Goal: Task Accomplishment & Management: Manage account settings

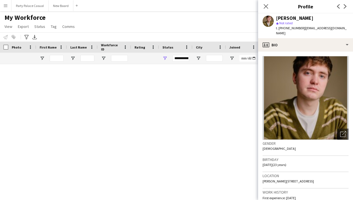
scroll to position [537, 0]
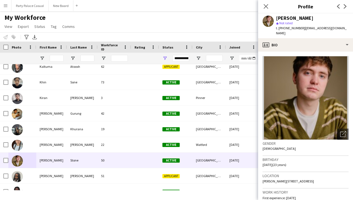
click at [260, 11] on div "Close pop-in" at bounding box center [266, 6] width 16 height 13
click at [264, 5] on icon "Close pop-in" at bounding box center [265, 6] width 5 height 5
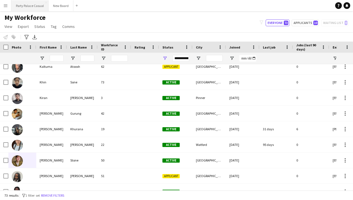
click at [42, 7] on button "Party Palace Casual Close" at bounding box center [29, 5] width 37 height 11
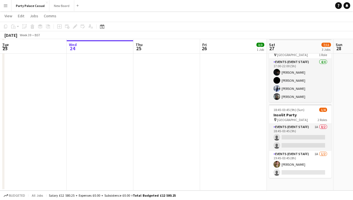
scroll to position [82, 0]
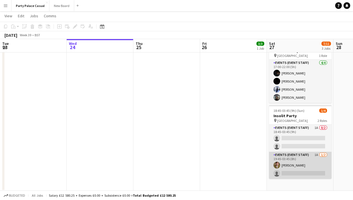
click at [297, 165] on app-card-role "Events (Event Staff) 1A [DATE] 19:45-03:45 (8h) [PERSON_NAME] single-neutral-ac…" at bounding box center [300, 165] width 63 height 27
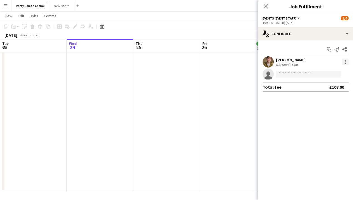
click at [346, 64] on div at bounding box center [345, 62] width 7 height 7
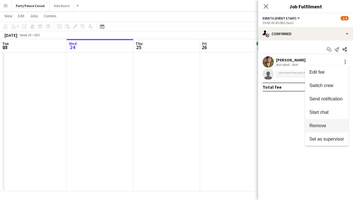
click at [331, 127] on span "Remove" at bounding box center [327, 125] width 35 height 5
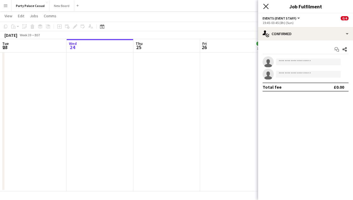
click at [269, 6] on icon "Close pop-in" at bounding box center [265, 6] width 5 height 5
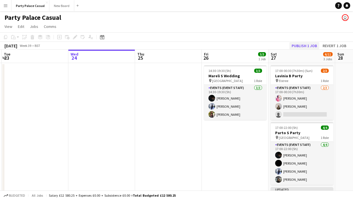
click at [303, 45] on button "Publish 1 job" at bounding box center [304, 45] width 30 height 7
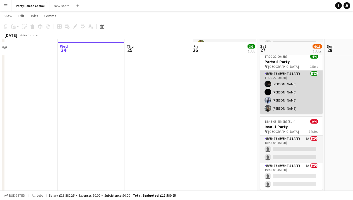
scroll to position [73, 0]
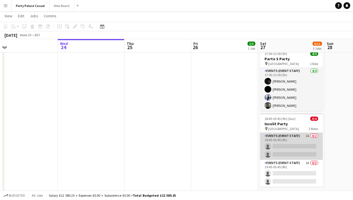
click at [288, 139] on app-card-role "Events (Event Staff) 1A 0/2 18:45-03:45 (9h) single-neutral-actions single-neut…" at bounding box center [291, 146] width 63 height 27
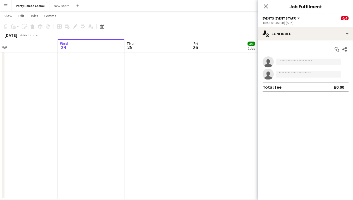
click at [311, 63] on input at bounding box center [308, 62] width 65 height 7
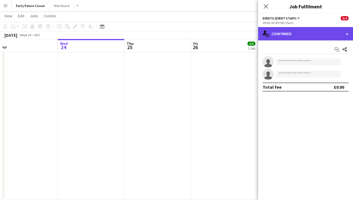
click at [311, 36] on div "single-neutral-actions-check-2 Confirmed" at bounding box center [305, 33] width 95 height 13
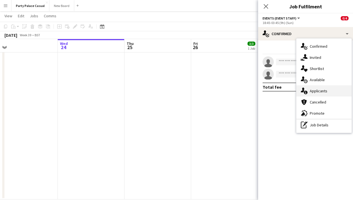
click at [320, 91] on span "Applicants" at bounding box center [319, 90] width 18 height 5
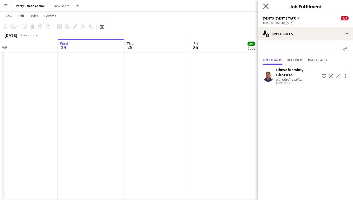
click at [264, 4] on icon "Close pop-in" at bounding box center [265, 6] width 5 height 5
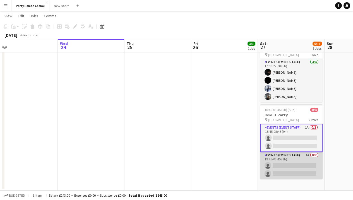
scroll to position [82, 0]
click at [284, 160] on app-card-role "Events (Event Staff) 1A 0/2 19:45-03:45 (8h) single-neutral-actions single-neut…" at bounding box center [291, 165] width 63 height 27
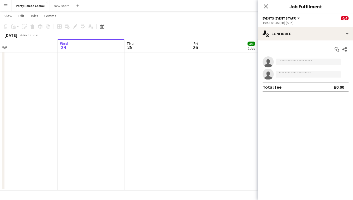
click at [332, 63] on input at bounding box center [308, 62] width 65 height 7
click at [321, 50] on div "Start chat Share" at bounding box center [306, 49] width 86 height 9
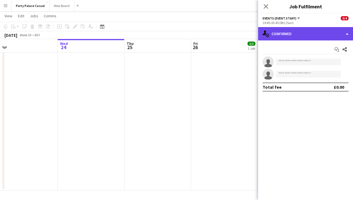
click at [319, 39] on div "single-neutral-actions-check-2 Confirmed" at bounding box center [305, 33] width 95 height 13
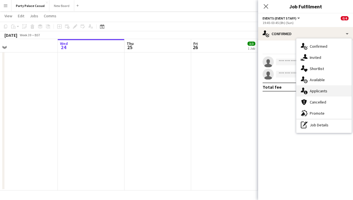
click at [326, 87] on div "single-neutral-actions-information Applicants" at bounding box center [323, 90] width 55 height 11
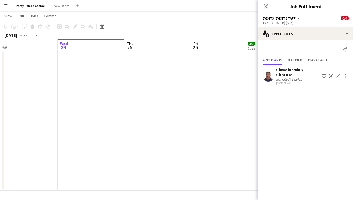
click at [335, 75] on app-icon "Confirm" at bounding box center [337, 76] width 4 height 4
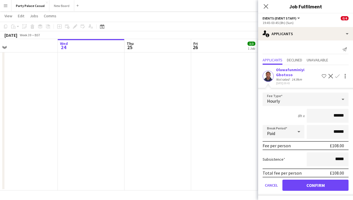
click at [324, 180] on button "Confirm" at bounding box center [316, 185] width 66 height 11
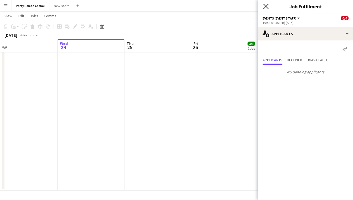
click at [267, 7] on icon "Close pop-in" at bounding box center [265, 6] width 5 height 5
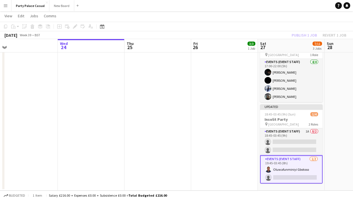
click at [308, 35] on div "Publish 1 job Revert 1 job" at bounding box center [319, 35] width 68 height 7
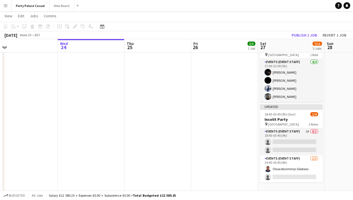
click at [308, 35] on button "Publish 1 job" at bounding box center [304, 35] width 30 height 7
